Goal: Register for event/course

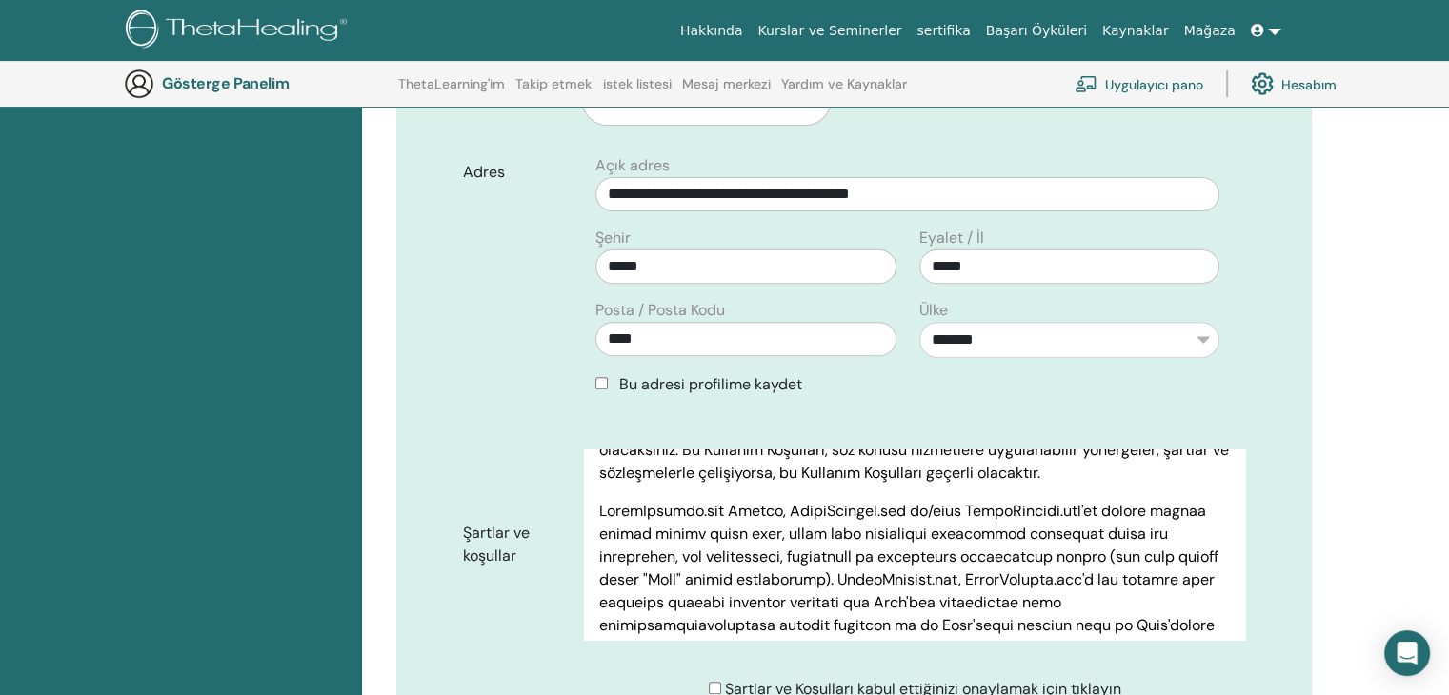
scroll to position [190, 0]
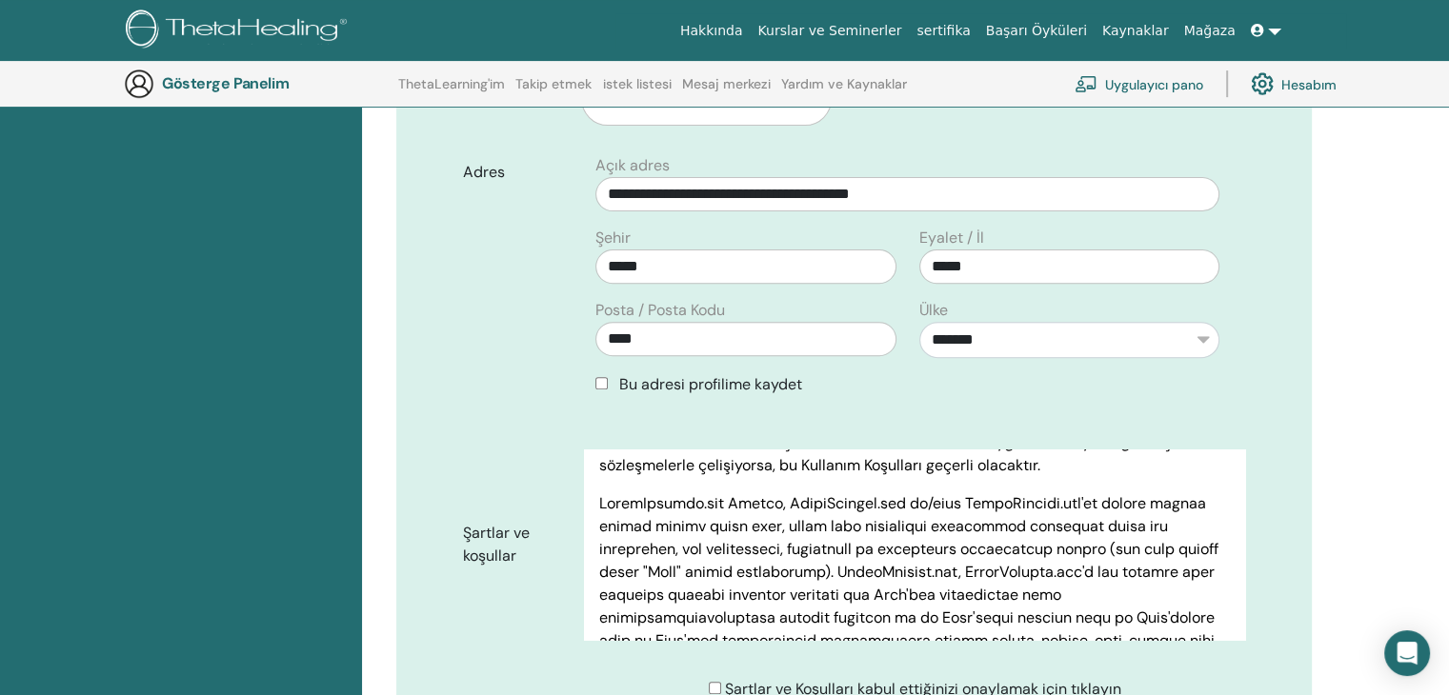
click at [598, 373] on div "Bu adresi profilime kaydet" at bounding box center [907, 384] width 624 height 23
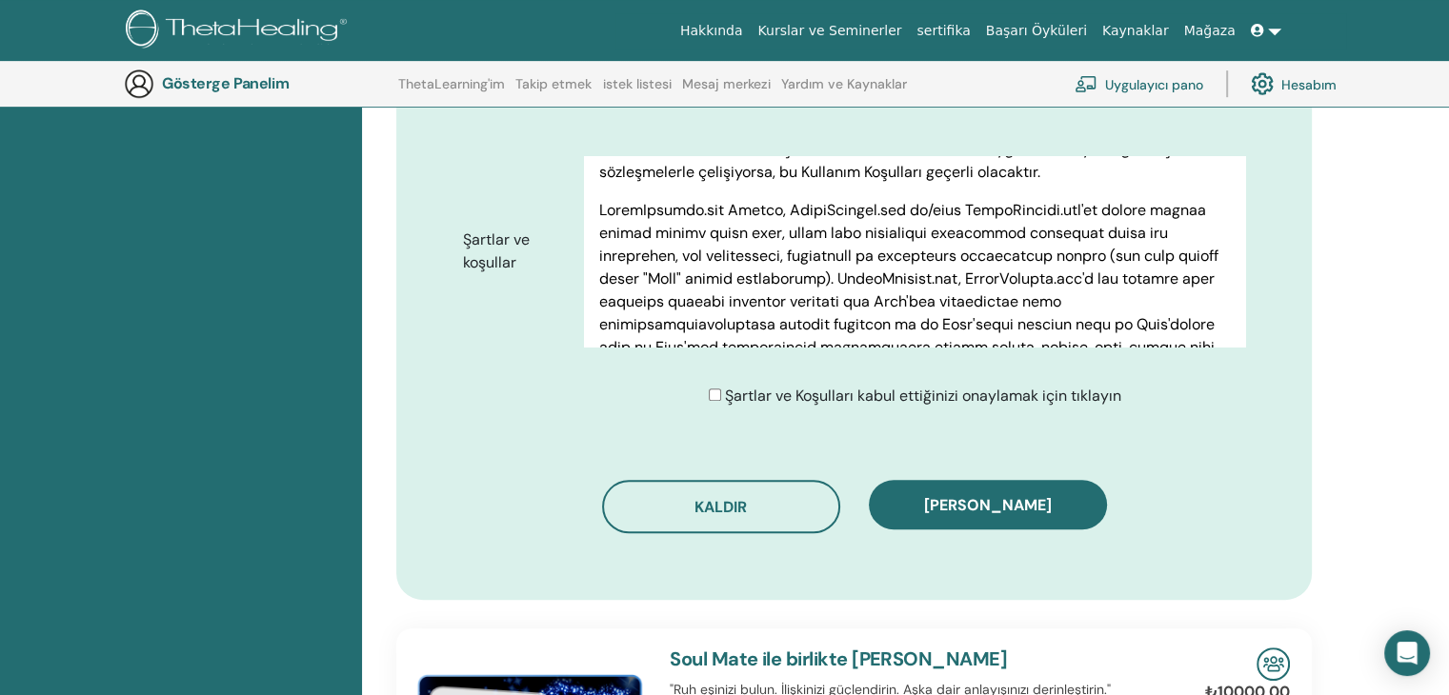
scroll to position [925, 0]
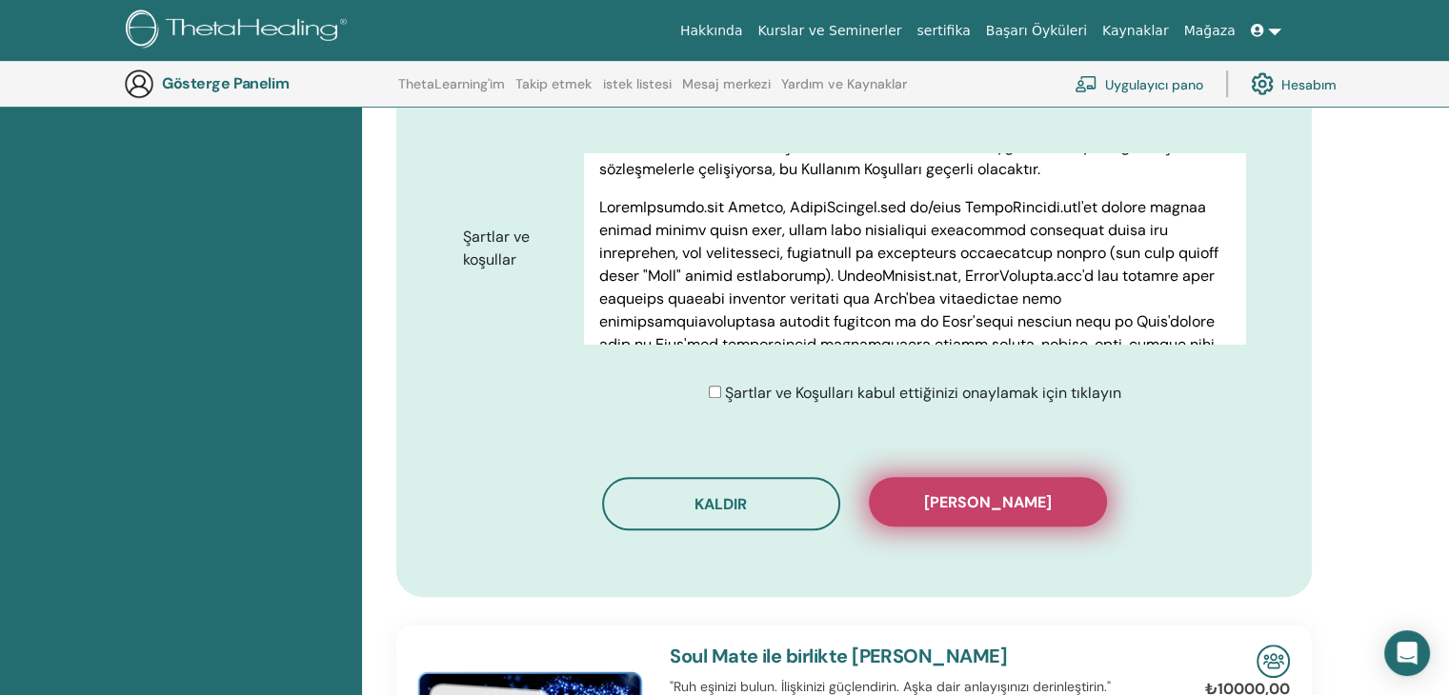
click at [981, 493] on font "[PERSON_NAME]" at bounding box center [988, 503] width 128 height 20
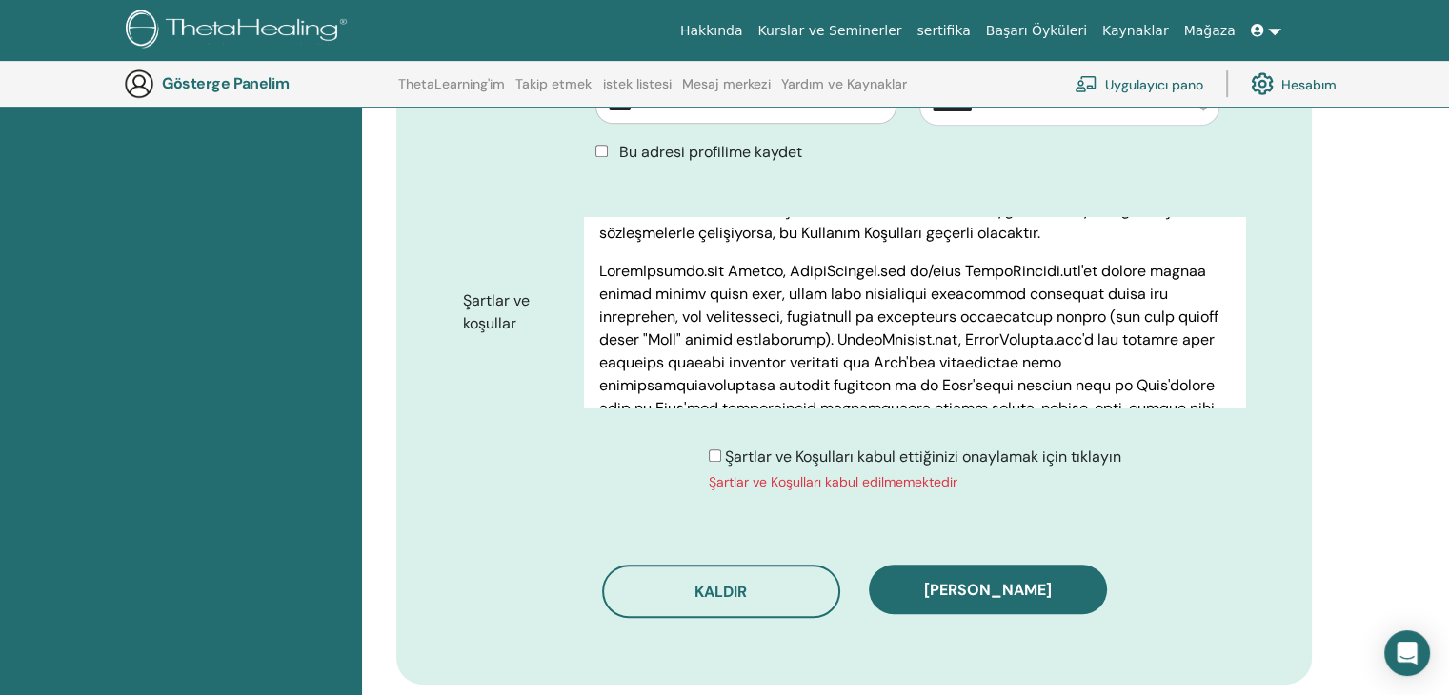
click at [711, 446] on div "Şartlar ve Koşulları kabul ettiğinizi onaylamak için tıklayın Şartlar ve Koşull…" at bounding box center [915, 469] width 413 height 47
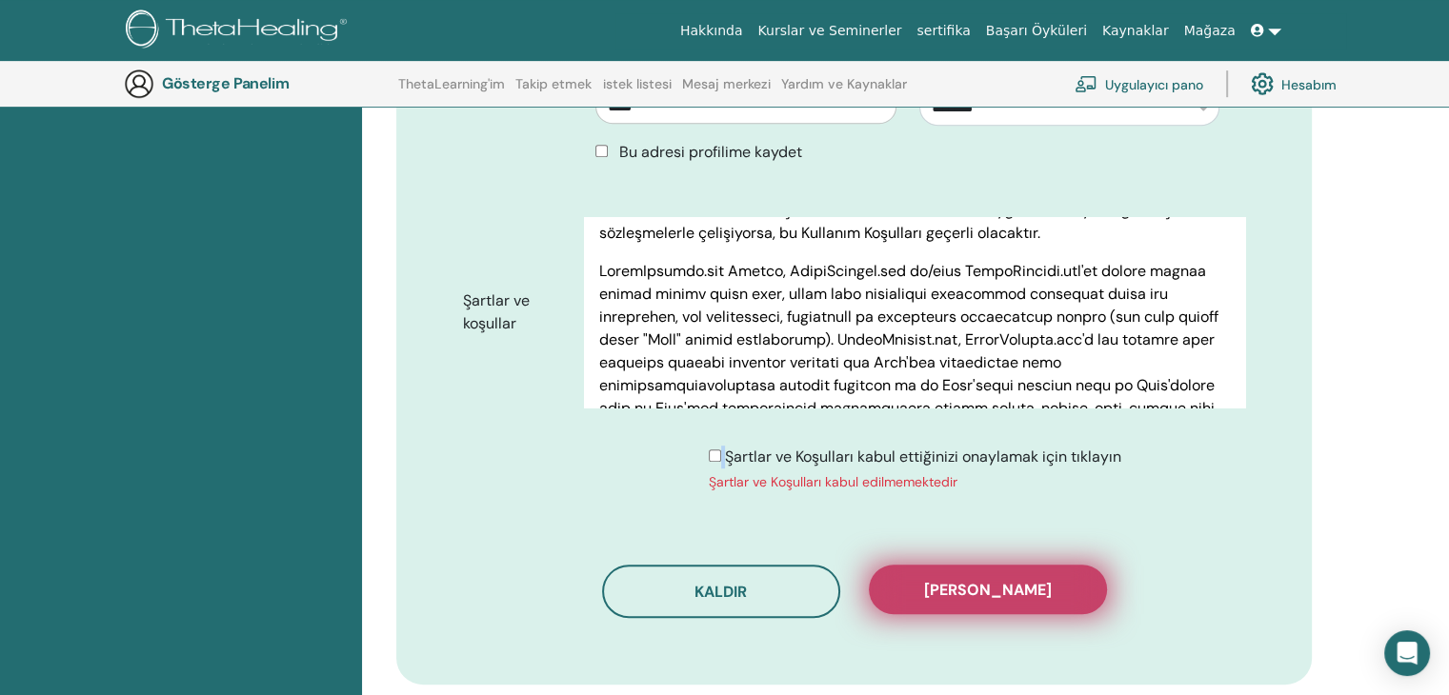
click at [967, 583] on font "[PERSON_NAME]" at bounding box center [988, 590] width 128 height 20
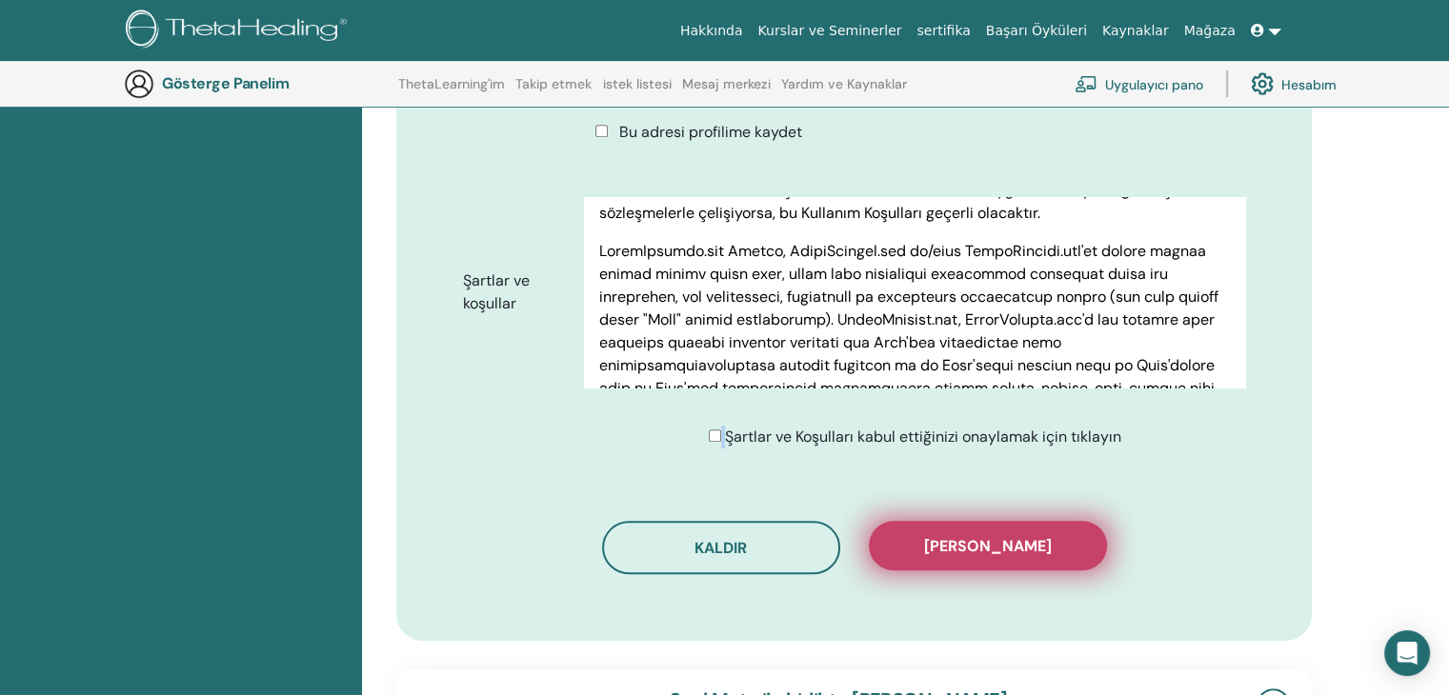
click at [1026, 541] on font "[PERSON_NAME]" at bounding box center [988, 546] width 128 height 20
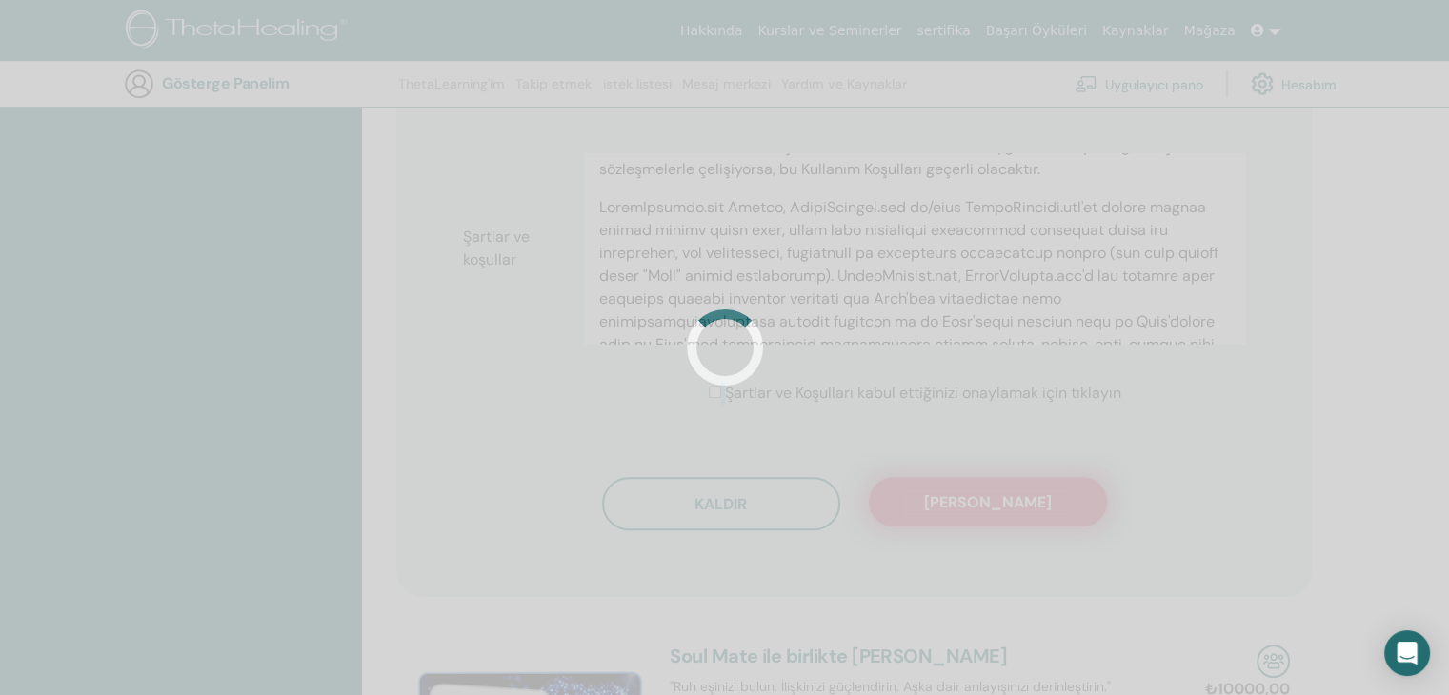
click at [1026, 541] on div at bounding box center [724, 347] width 1449 height 695
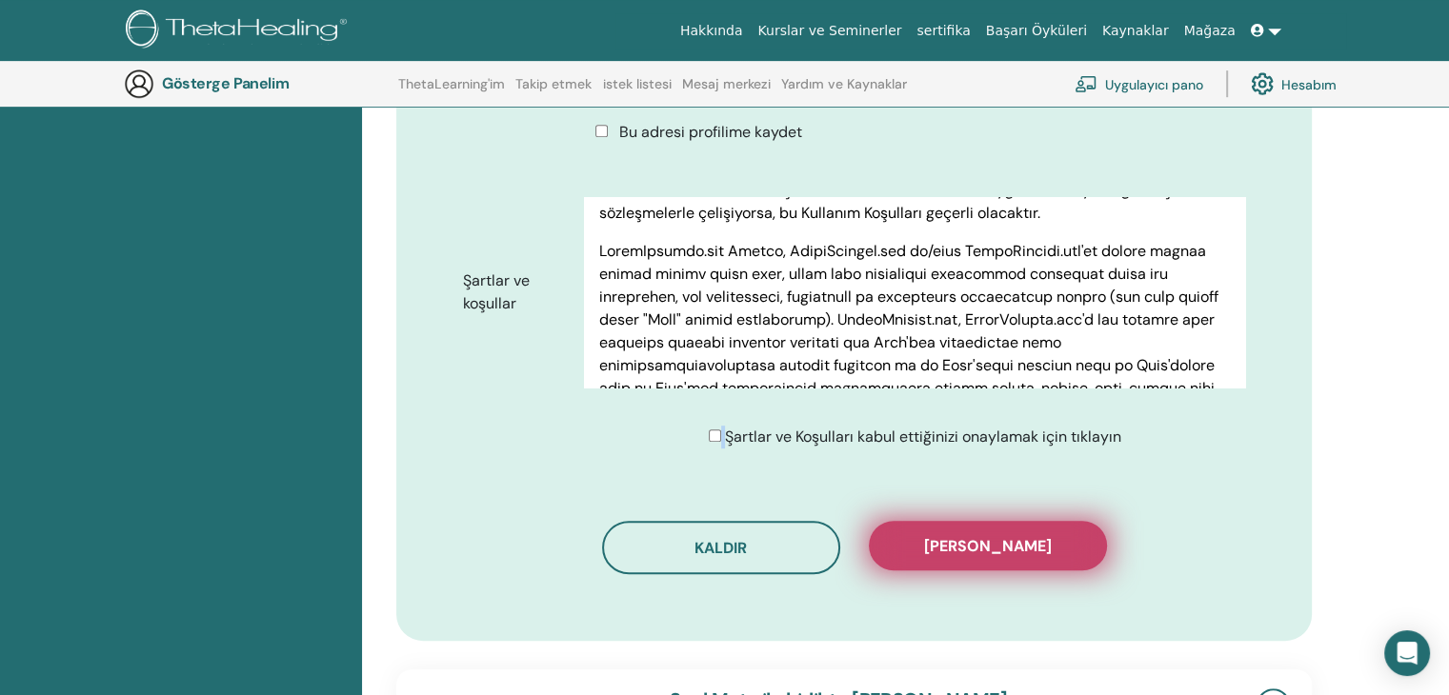
click at [1026, 541] on font "[PERSON_NAME]" at bounding box center [988, 546] width 128 height 20
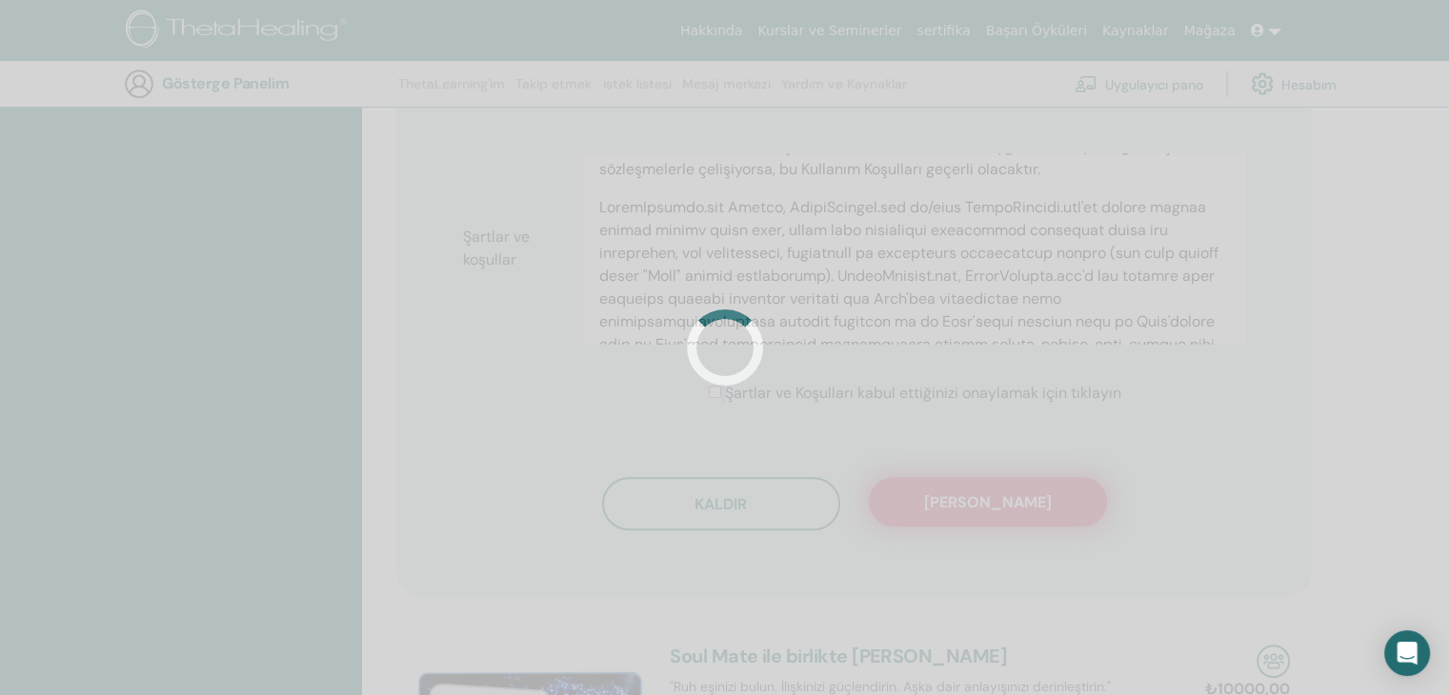
click at [1026, 541] on div at bounding box center [724, 347] width 1449 height 695
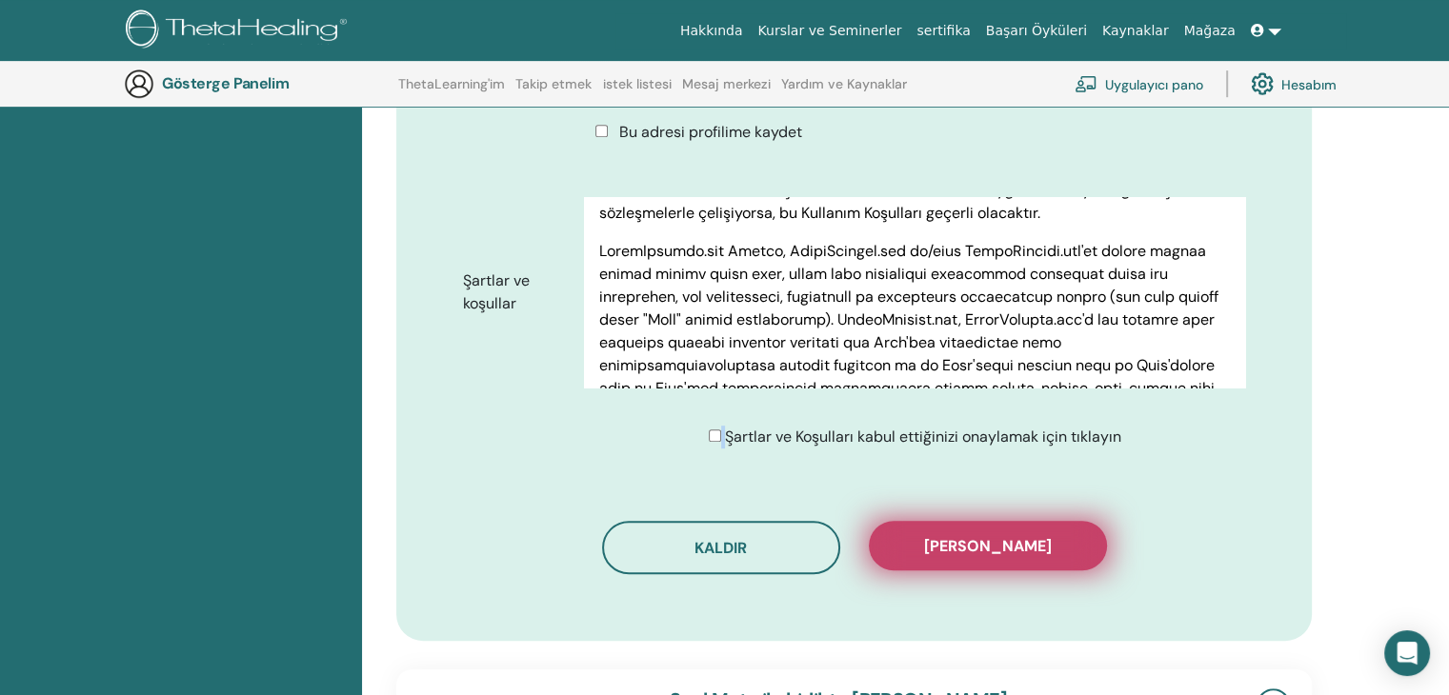
click at [1064, 544] on button "[PERSON_NAME]" at bounding box center [988, 546] width 238 height 50
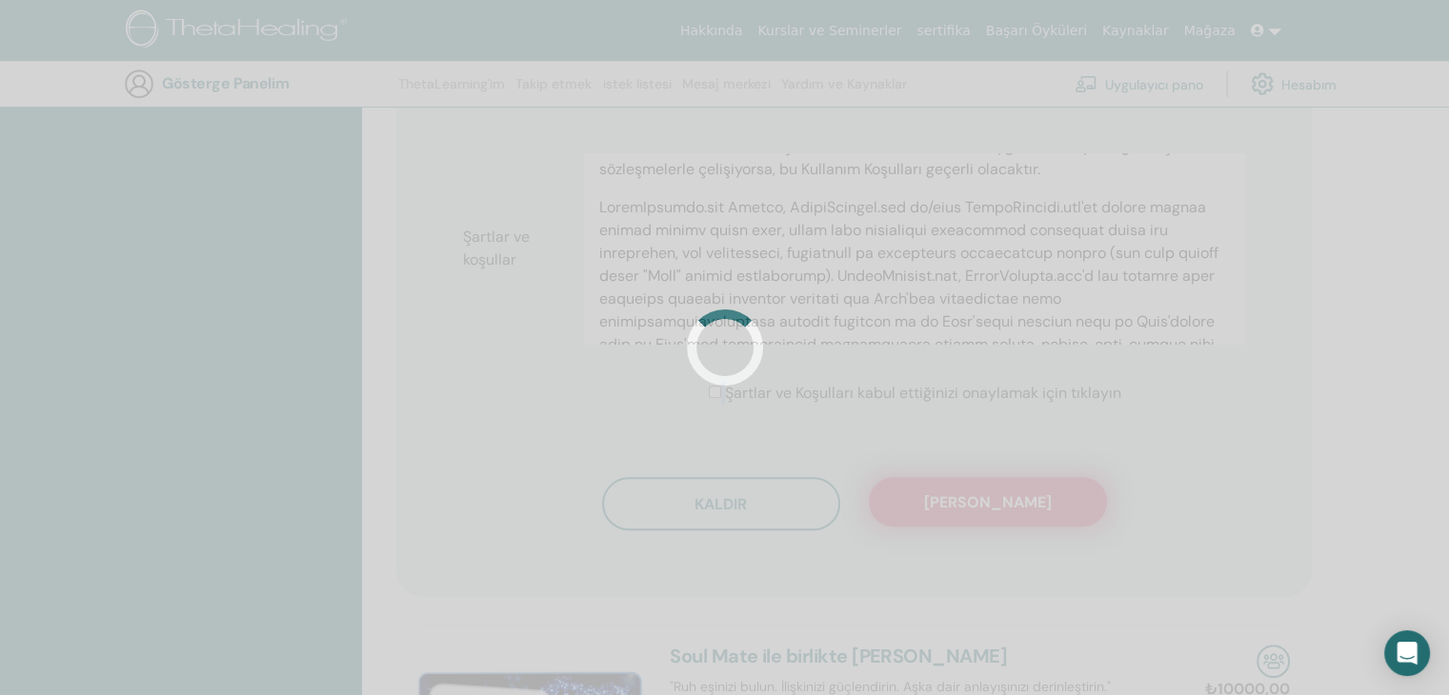
click at [1064, 544] on div at bounding box center [724, 347] width 1449 height 695
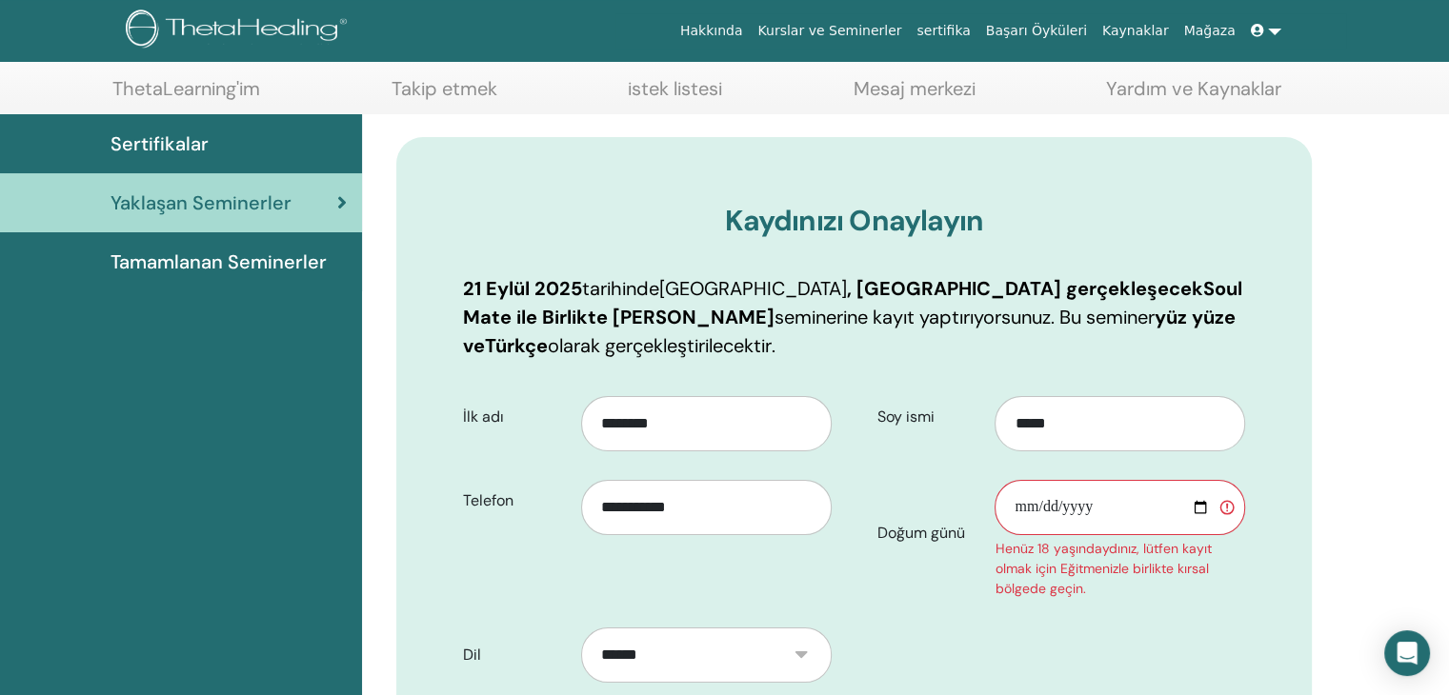
scroll to position [88, 0]
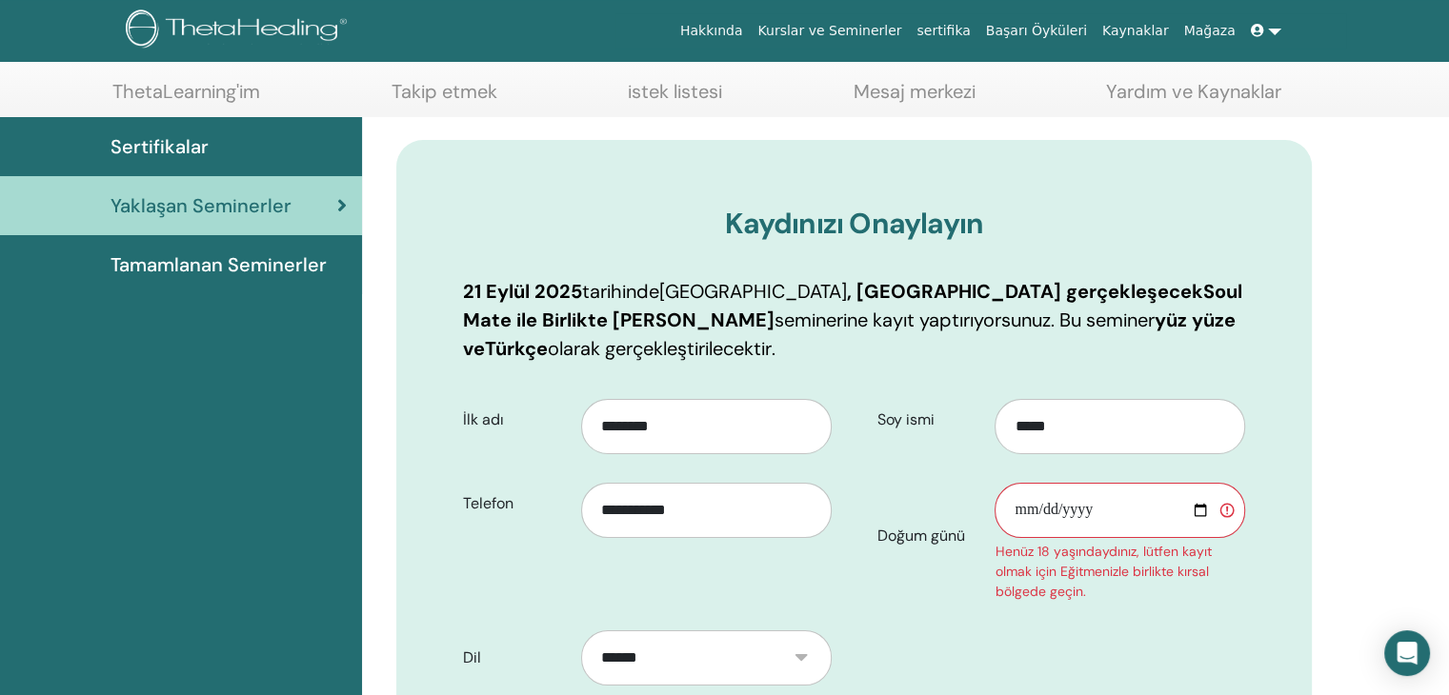
click at [1019, 509] on input "Doğum günü" at bounding box center [1120, 510] width 251 height 55
type input "**********"
click at [1082, 505] on input "**********" at bounding box center [1120, 510] width 251 height 55
click at [1074, 506] on input "**********" at bounding box center [1120, 510] width 251 height 55
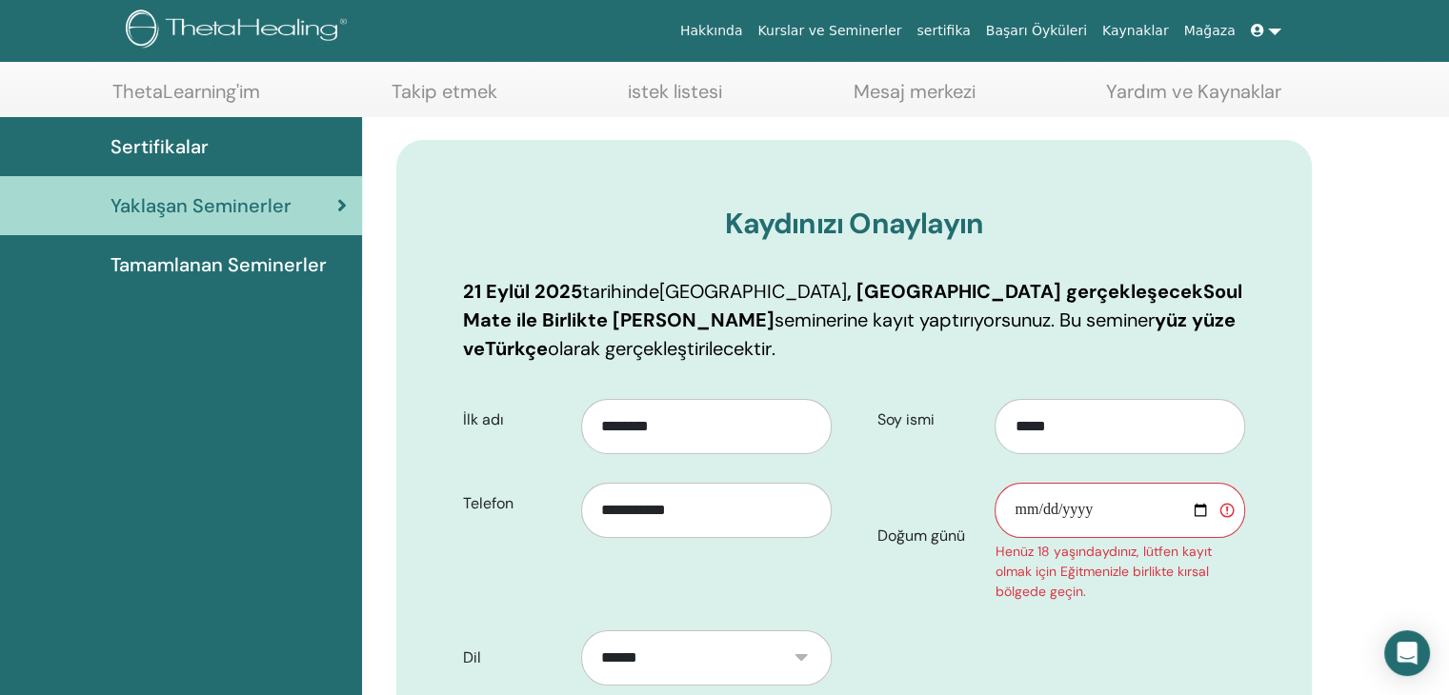
click at [1094, 506] on input "**********" at bounding box center [1120, 510] width 251 height 55
drag, startPoint x: 1069, startPoint y: 511, endPoint x: 1090, endPoint y: 504, distance: 22.0
click at [1090, 504] on input "**********" at bounding box center [1120, 510] width 251 height 55
click at [1056, 512] on input "Doğum günü" at bounding box center [1120, 510] width 251 height 55
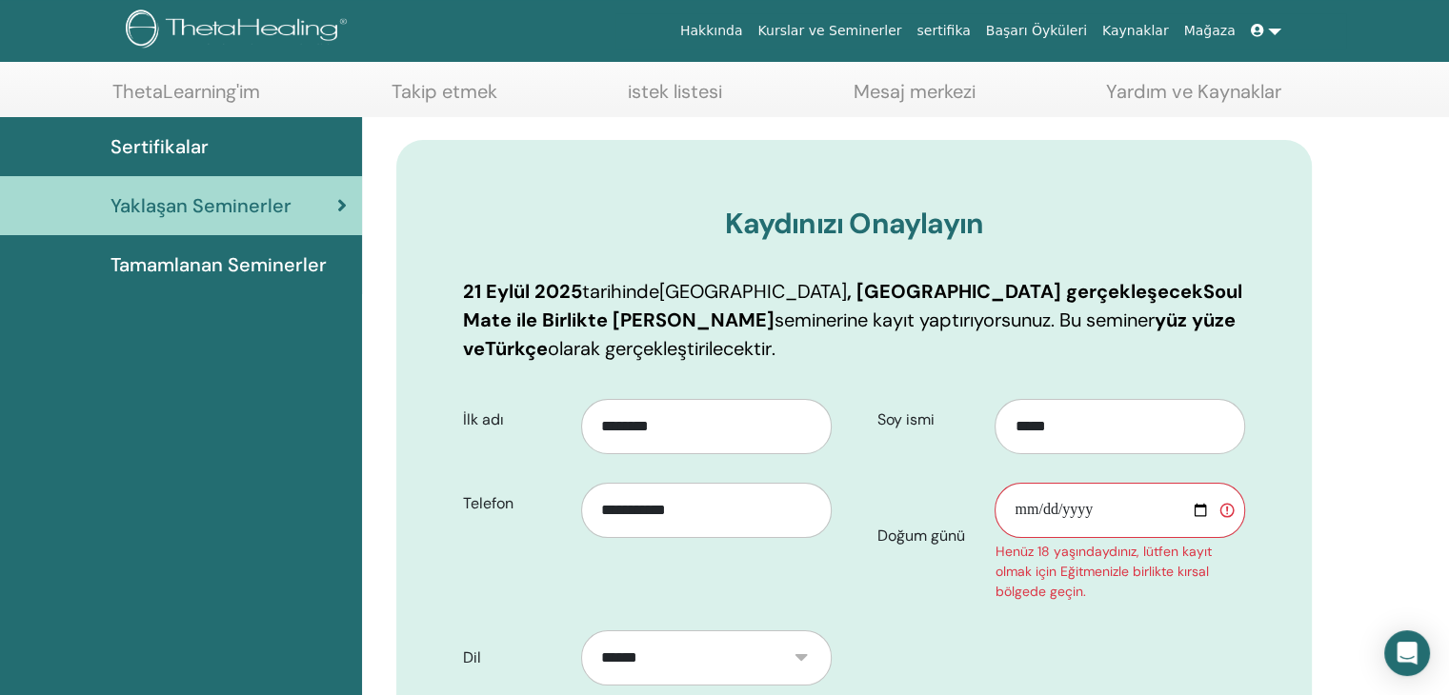
click at [1090, 508] on input "Doğum günü" at bounding box center [1120, 510] width 251 height 55
drag, startPoint x: 1133, startPoint y: 510, endPoint x: 1225, endPoint y: 505, distance: 92.5
click at [1225, 505] on input "Doğum günü" at bounding box center [1120, 510] width 251 height 55
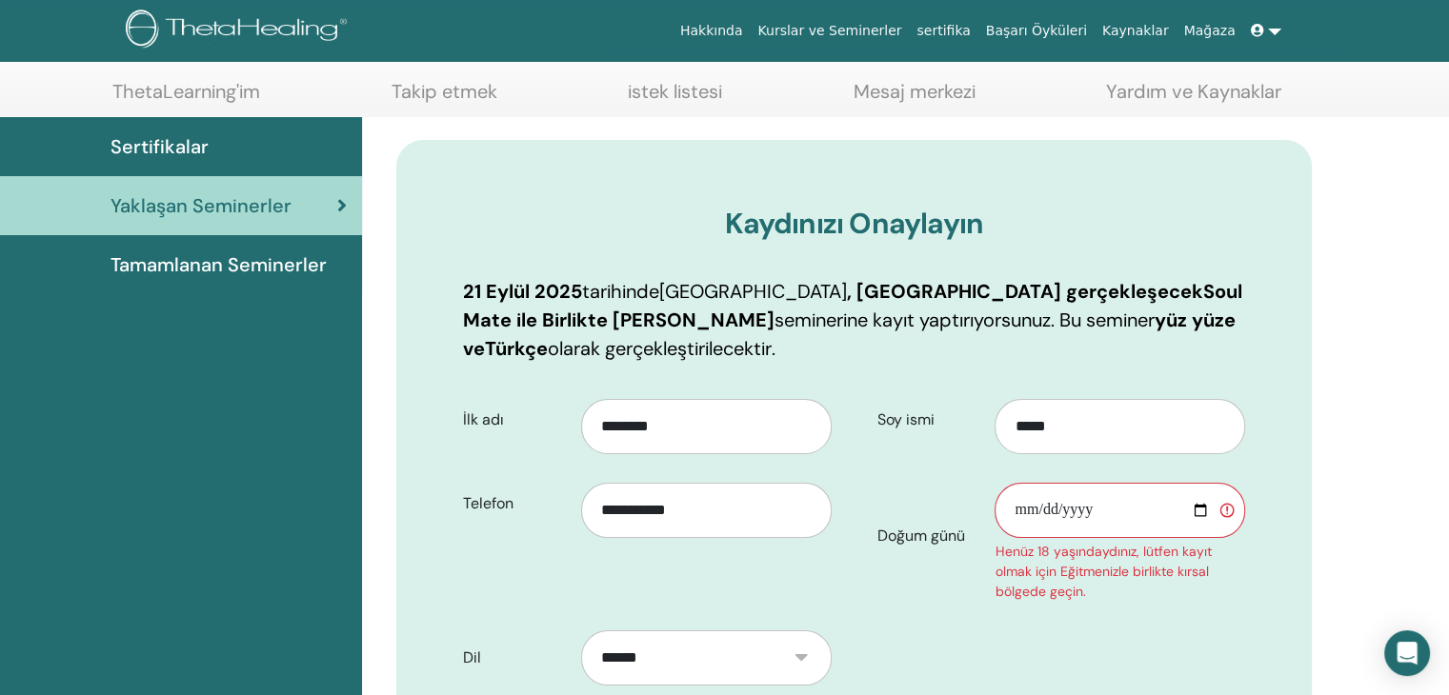
click at [1225, 505] on input "Doğum günü" at bounding box center [1120, 510] width 251 height 55
click at [1200, 507] on input "Doğum günü" at bounding box center [1120, 510] width 251 height 55
click at [1074, 510] on input "Doğum günü" at bounding box center [1120, 510] width 251 height 55
click at [1198, 498] on input "Doğum günü" at bounding box center [1120, 510] width 251 height 55
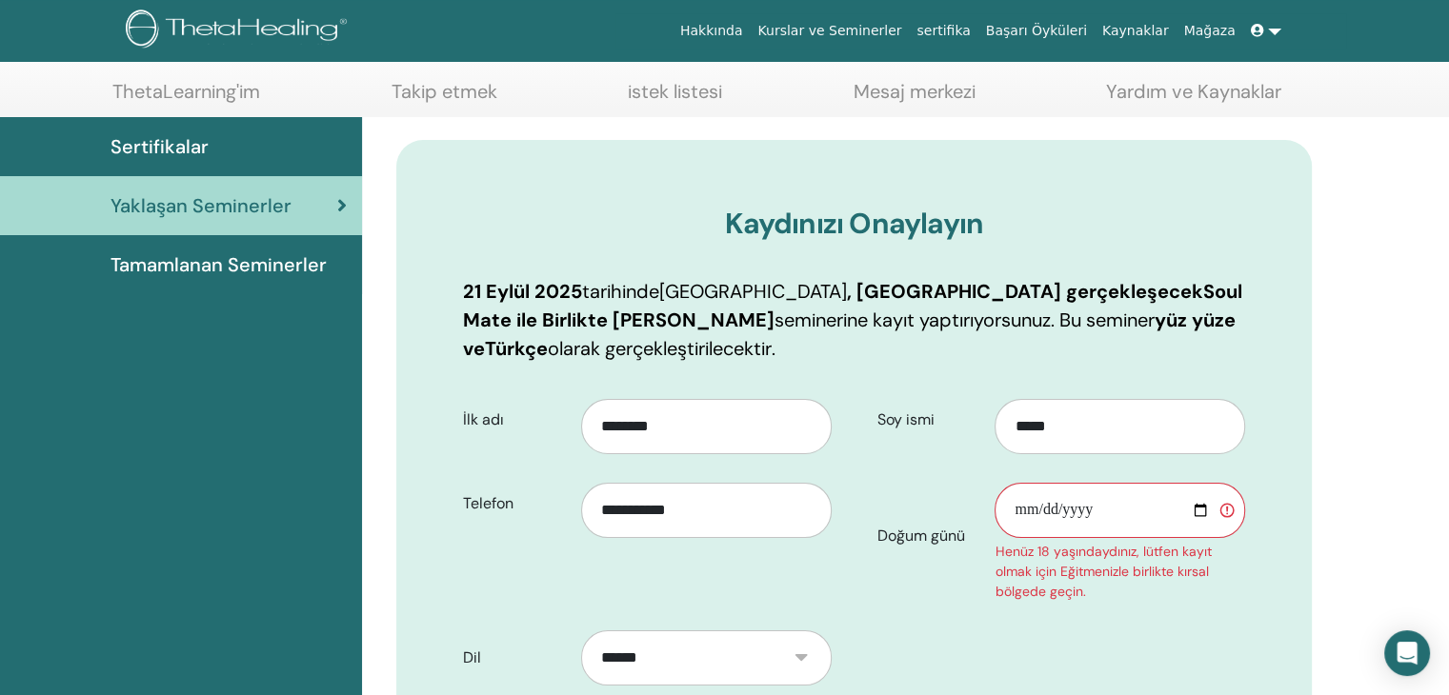
click at [1198, 498] on input "Doğum günü" at bounding box center [1120, 510] width 251 height 55
click at [1198, 504] on input "Doğum günü" at bounding box center [1120, 510] width 251 height 55
type input "**********"
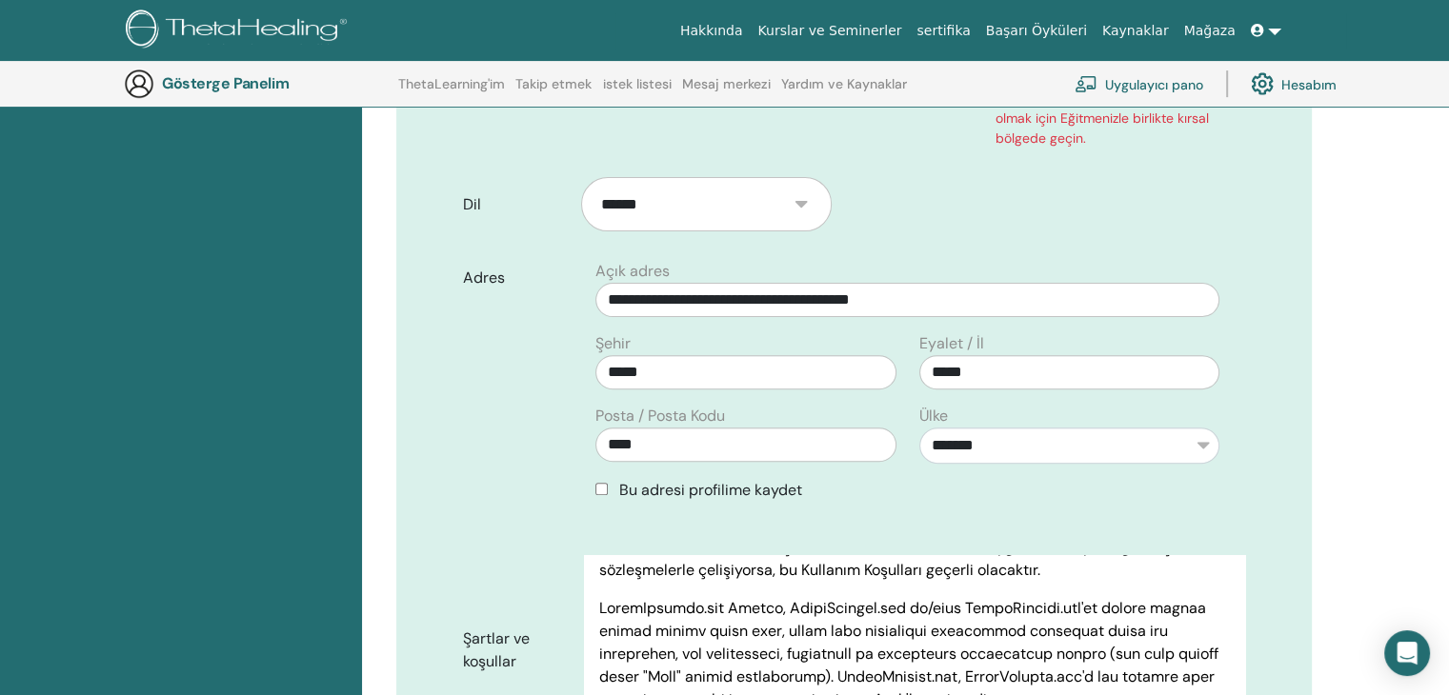
scroll to position [156, 0]
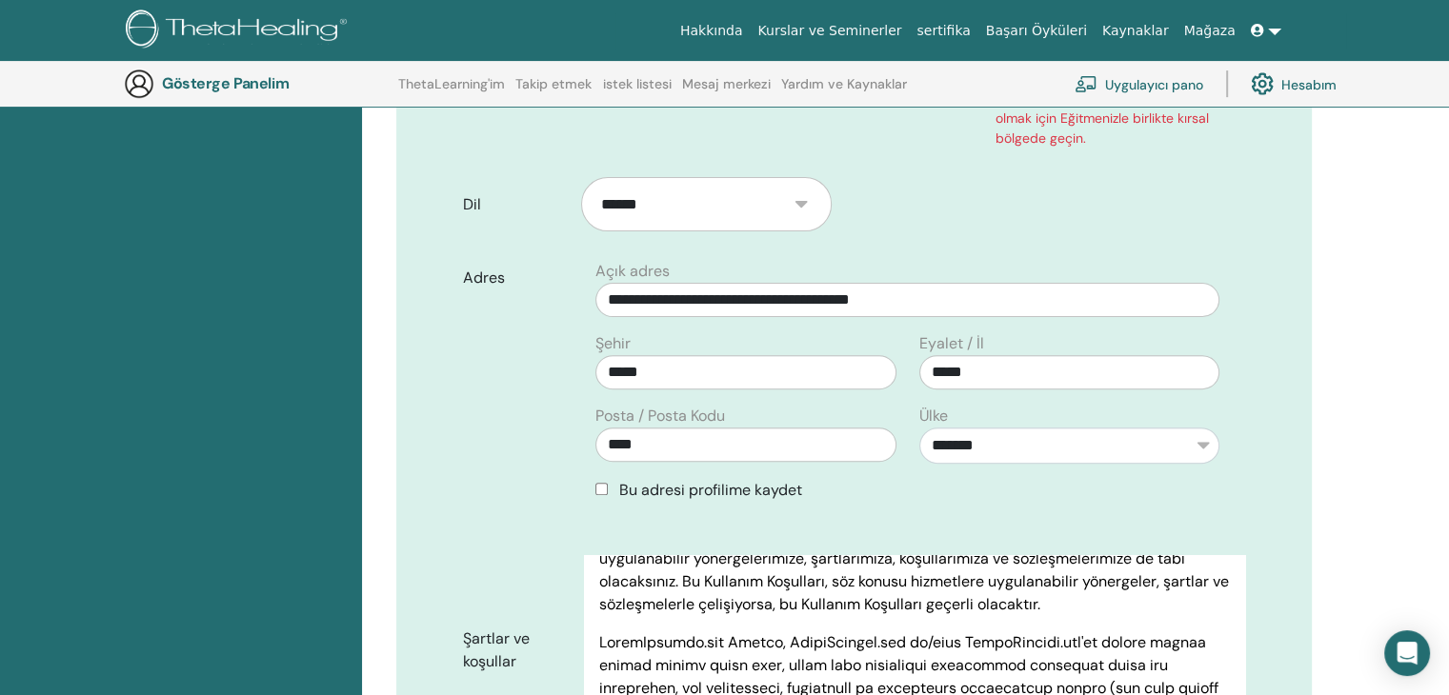
click at [867, 604] on font "LÜTFEN WEB SİTESİNİ KULLANMADAN ÖNCE BU KULLANIM KOŞULLARINI DİKKATLİCE OKUYUN.…" at bounding box center [914, 535] width 630 height 157
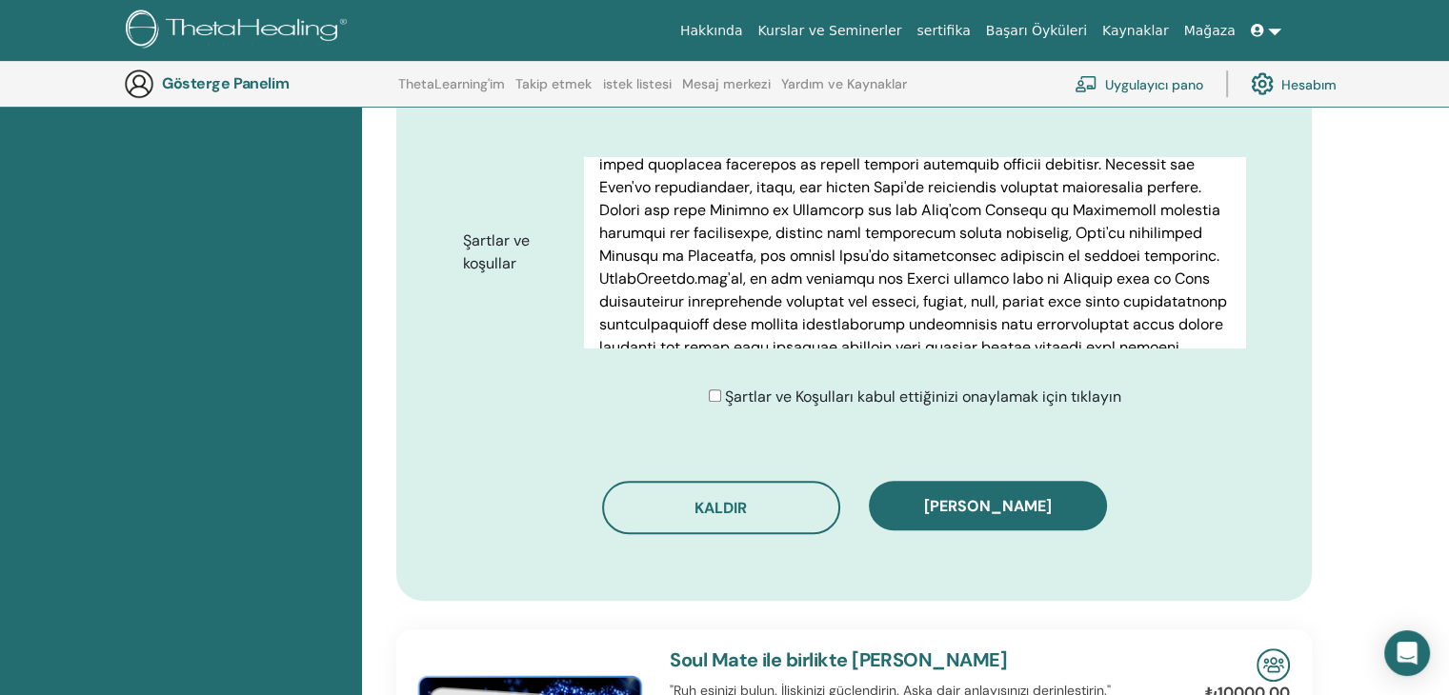
scroll to position [987, 0]
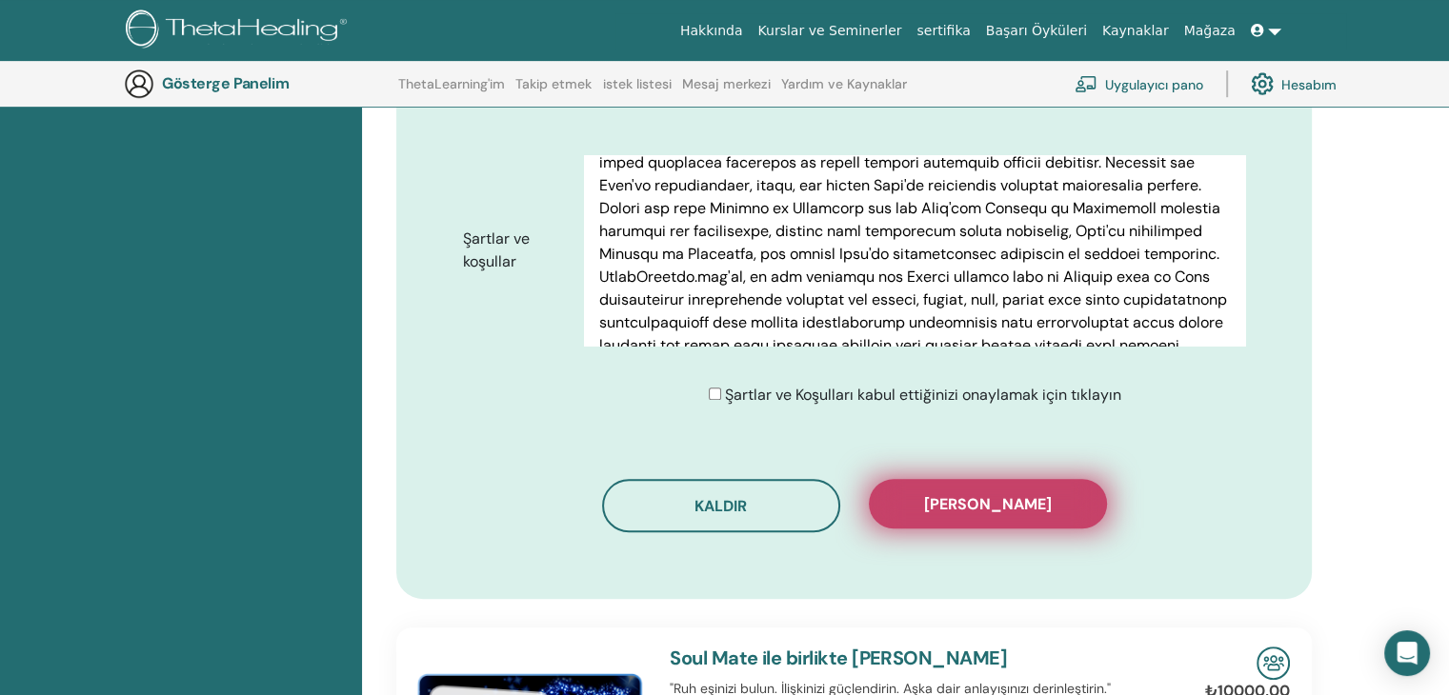
click at [1027, 495] on font "[PERSON_NAME]" at bounding box center [988, 504] width 128 height 20
